Goal: Task Accomplishment & Management: Use online tool/utility

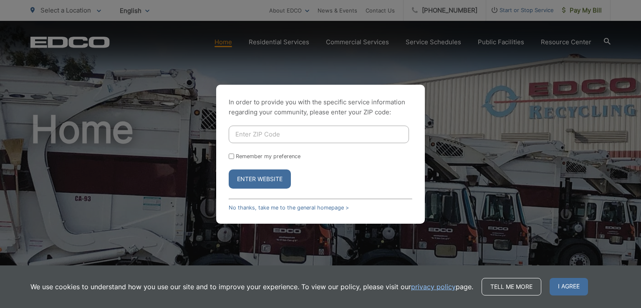
click at [251, 136] on input "Enter ZIP Code" at bounding box center [319, 135] width 180 height 18
type input "91941"
click at [258, 176] on button "Enter Website" at bounding box center [260, 179] width 62 height 19
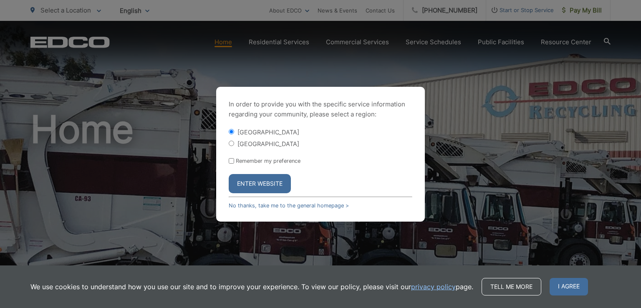
click at [258, 182] on button "Enter Website" at bounding box center [260, 183] width 62 height 19
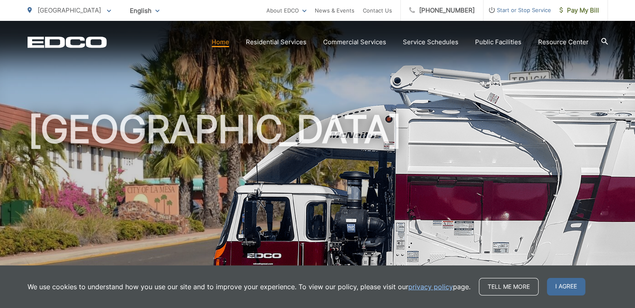
click at [332, 104] on div "[GEOGRAPHIC_DATA]" at bounding box center [318, 193] width 580 height 344
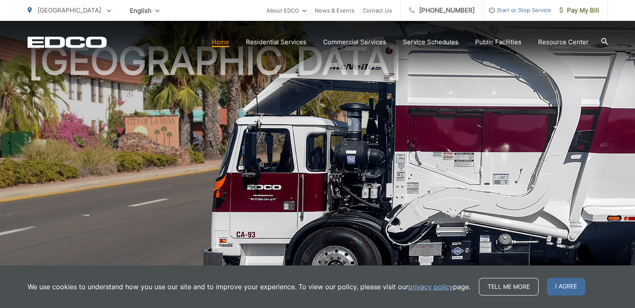
scroll to position [125, 0]
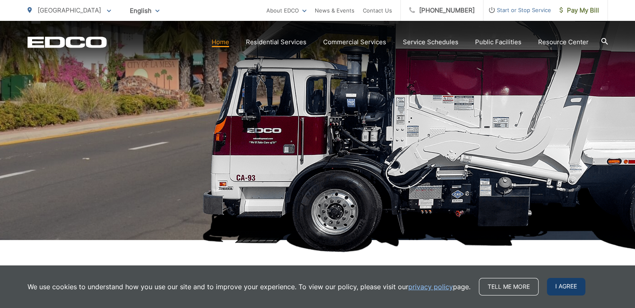
click at [567, 284] on span "I agree" at bounding box center [566, 287] width 38 height 18
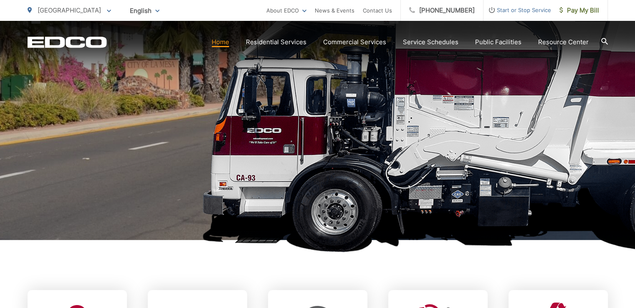
scroll to position [334, 0]
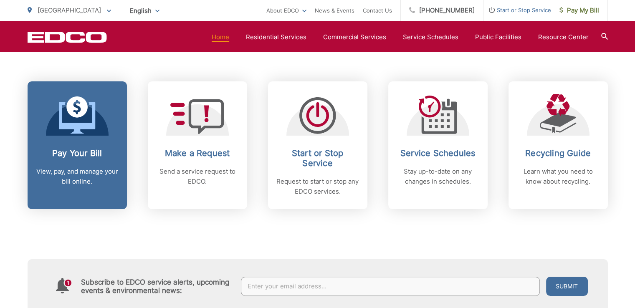
click at [92, 146] on link "Pay Your Bill View, pay, and manage your bill online." at bounding box center [77, 145] width 99 height 128
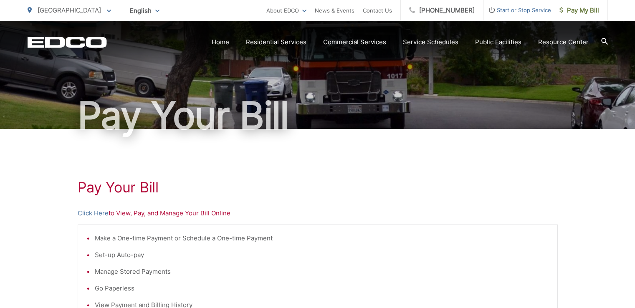
scroll to position [125, 0]
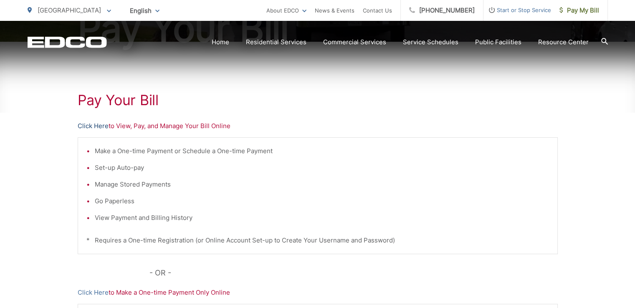
click at [94, 125] on link "Click Here" at bounding box center [93, 126] width 31 height 10
